Goal: Information Seeking & Learning: Learn about a topic

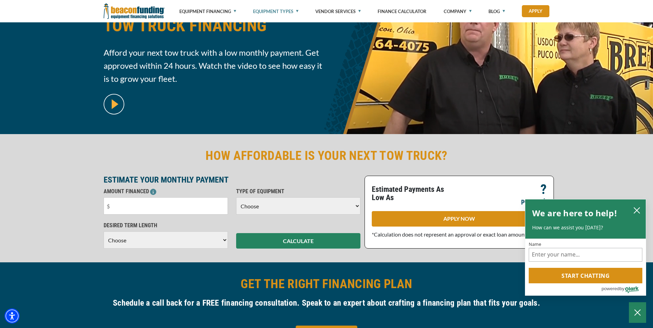
scroll to position [103, 0]
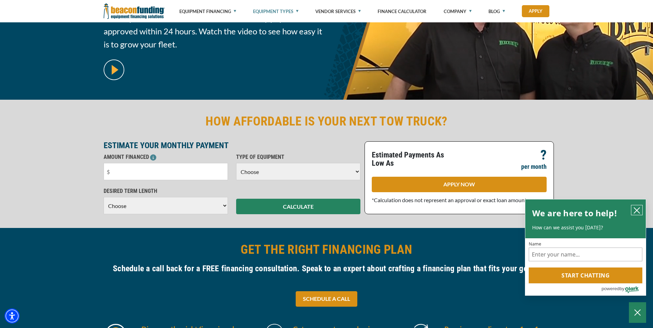
click at [636, 207] on icon "close chatbox" at bounding box center [636, 210] width 7 height 7
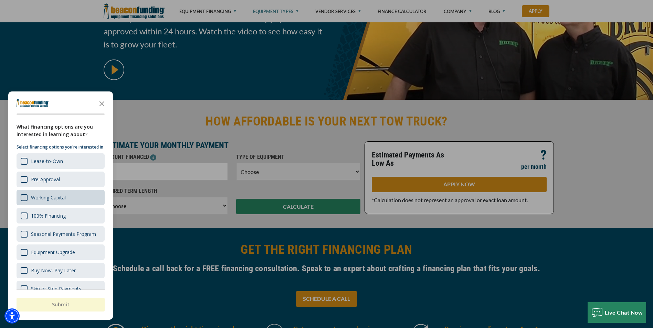
click at [65, 201] on div "Working Capital" at bounding box center [48, 198] width 35 height 7
click at [61, 304] on button "Submit" at bounding box center [61, 305] width 88 height 14
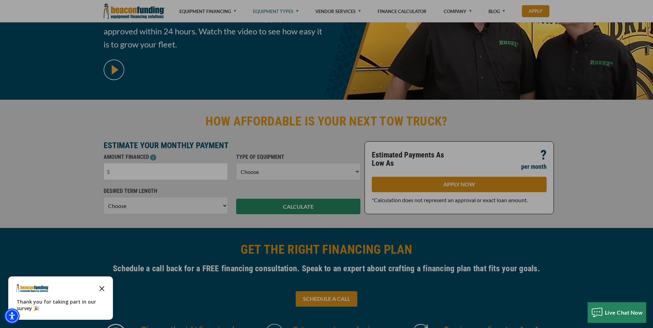
click at [100, 288] on icon "Close the survey" at bounding box center [102, 289] width 14 height 14
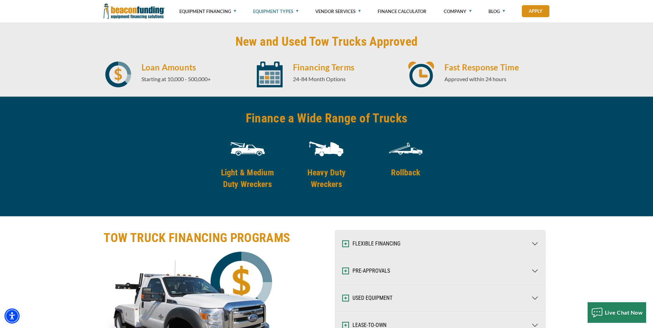
scroll to position [869, 0]
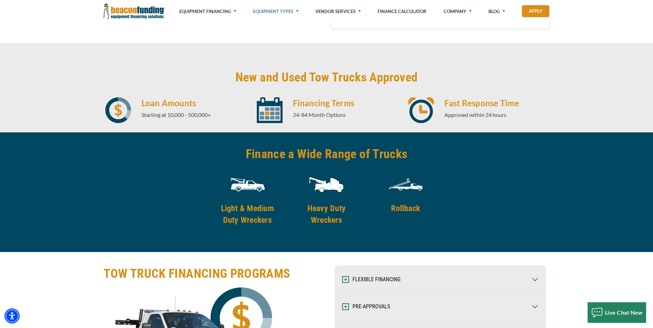
click at [404, 208] on h4 "Rollback" at bounding box center [405, 209] width 70 height 12
click at [409, 186] on img at bounding box center [405, 185] width 34 height 34
click at [409, 185] on img at bounding box center [405, 185] width 34 height 34
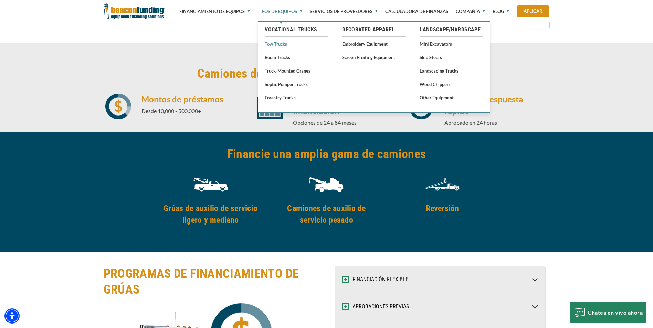
click at [279, 43] on font "Tow Trucks" at bounding box center [276, 44] width 22 height 6
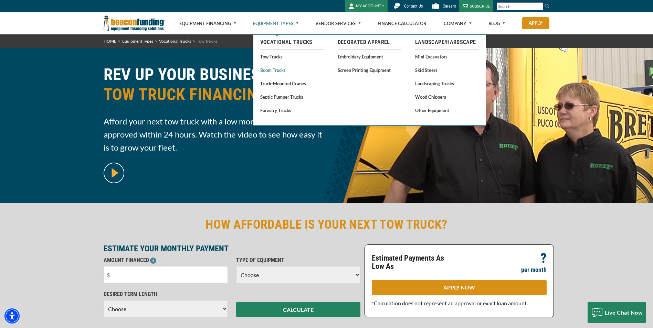
click at [278, 70] on link "Boom Trucks" at bounding box center [292, 70] width 64 height 9
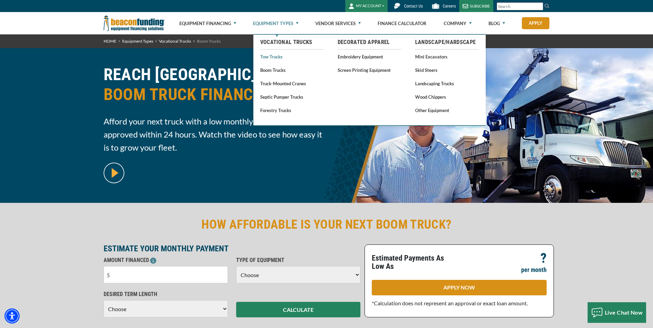
click at [275, 55] on link "Tow Trucks" at bounding box center [292, 56] width 64 height 9
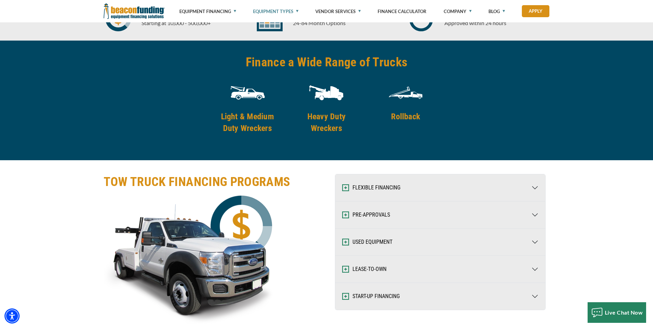
scroll to position [964, 0]
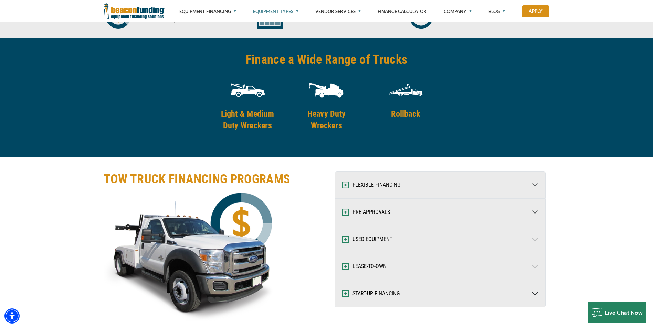
click at [409, 92] on img at bounding box center [405, 90] width 34 height 34
click at [409, 91] on img at bounding box center [405, 90] width 34 height 34
click at [401, 114] on h4 "Rollback" at bounding box center [405, 114] width 70 height 12
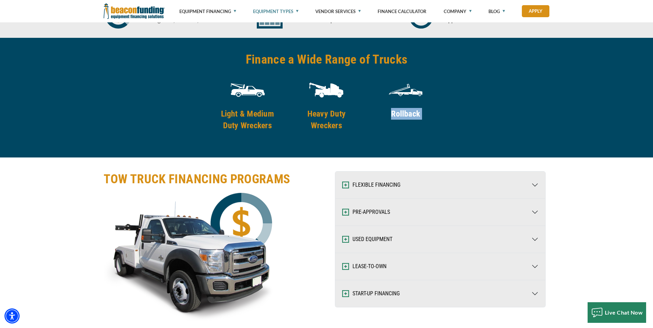
click at [401, 114] on h4 "Rollback" at bounding box center [405, 114] width 70 height 12
click at [374, 129] on div "Rollback" at bounding box center [405, 105] width 79 height 64
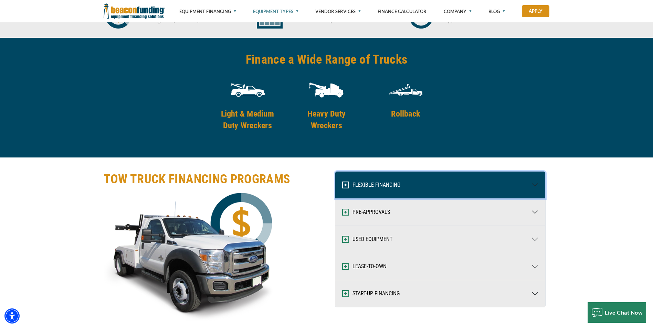
click at [371, 181] on button "FLEXIBLE FINANCING" at bounding box center [440, 185] width 210 height 27
